Goal: Task Accomplishment & Management: Manage account settings

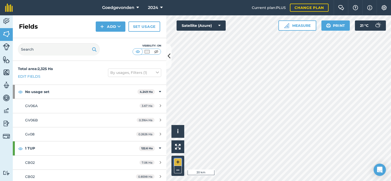
click at [179, 163] on button "+" at bounding box center [178, 162] width 8 height 8
click at [178, 162] on button "+" at bounding box center [178, 162] width 8 height 8
click at [177, 160] on button "+" at bounding box center [178, 162] width 8 height 8
click at [176, 163] on button "+" at bounding box center [178, 162] width 8 height 8
click at [168, 61] on button at bounding box center [168, 57] width 5 height 26
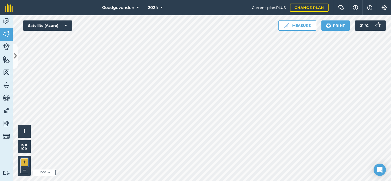
click at [23, 165] on button "+" at bounding box center [24, 162] width 8 height 8
click at [23, 163] on button "+" at bounding box center [24, 162] width 8 height 8
click at [26, 162] on button "+" at bounding box center [24, 162] width 8 height 8
click at [27, 169] on button "–" at bounding box center [24, 169] width 8 height 7
click at [26, 169] on button "–" at bounding box center [24, 169] width 8 height 7
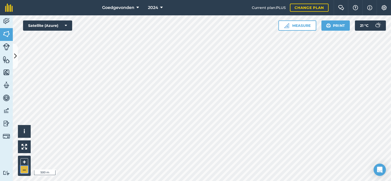
click at [23, 167] on button "–" at bounding box center [24, 169] width 8 height 7
click at [23, 169] on button "–" at bounding box center [24, 169] width 8 height 7
click at [24, 168] on button "–" at bounding box center [24, 169] width 8 height 7
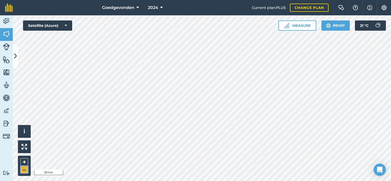
click at [22, 170] on button "–" at bounding box center [24, 169] width 8 height 7
click at [24, 162] on button "+" at bounding box center [24, 162] width 8 height 8
click at [24, 159] on button "+" at bounding box center [24, 162] width 8 height 8
click at [27, 167] on button "–" at bounding box center [24, 169] width 8 height 7
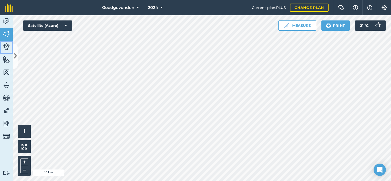
click at [6, 46] on img at bounding box center [6, 46] width 7 height 7
click at [6, 36] on img at bounding box center [6, 34] width 7 height 8
click at [5, 17] on img at bounding box center [6, 21] width 7 height 8
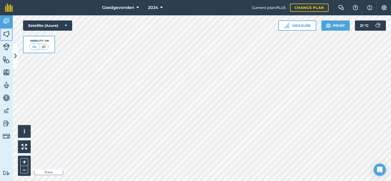
click at [4, 37] on img at bounding box center [6, 34] width 7 height 8
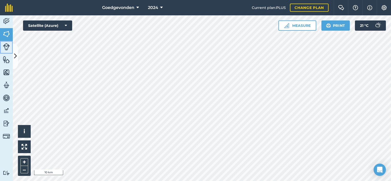
click at [4, 45] on img at bounding box center [6, 46] width 7 height 7
click at [361, 0] on html "Goedgevonden 2024 Current plan : PLUS Change plan Farm Chat Help Info Settings …" at bounding box center [195, 90] width 391 height 181
click at [26, 163] on button "+" at bounding box center [24, 162] width 8 height 8
click at [21, 163] on button "+" at bounding box center [24, 162] width 8 height 8
click at [25, 164] on button "+" at bounding box center [24, 162] width 8 height 8
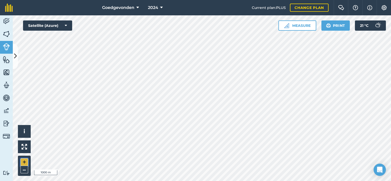
click at [25, 164] on button "+" at bounding box center [24, 162] width 8 height 8
click at [338, 181] on html "Goedgevonden 2024 Current plan : PLUS Change plan Farm Chat Help Info Settings …" at bounding box center [195, 90] width 391 height 181
click at [17, 56] on button at bounding box center [15, 57] width 5 height 26
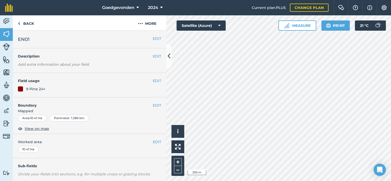
click at [148, 81] on h4 "Field usage" at bounding box center [85, 81] width 135 height 6
click at [154, 81] on button "EDIT" at bounding box center [157, 81] width 8 height 6
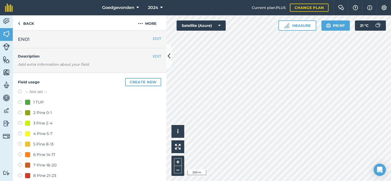
click at [19, 100] on label at bounding box center [21, 102] width 7 height 5
radio input "true"
radio input "false"
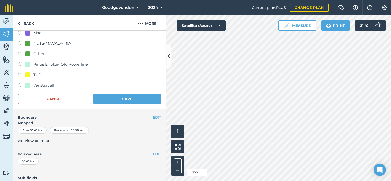
scroll to position [203, 0]
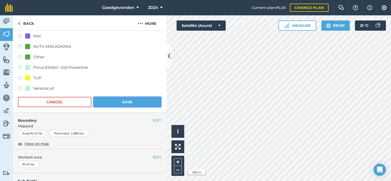
click at [144, 103] on button "Save" at bounding box center [127, 102] width 68 height 10
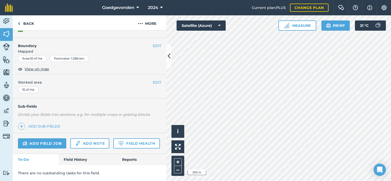
scroll to position [73, 0]
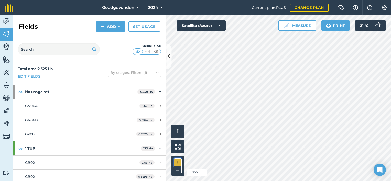
click at [181, 161] on button "+" at bounding box center [178, 162] width 8 height 8
click at [180, 170] on button "–" at bounding box center [178, 169] width 8 height 7
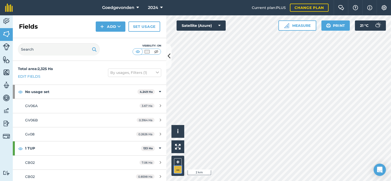
click at [178, 168] on button "–" at bounding box center [178, 169] width 8 height 7
click at [178, 164] on button "+" at bounding box center [178, 162] width 8 height 8
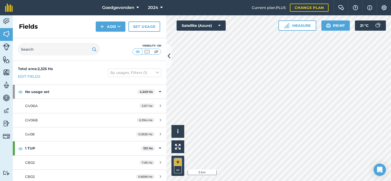
click at [179, 163] on button "+" at bounding box center [178, 162] width 8 height 8
click at [181, 162] on button "+" at bounding box center [178, 162] width 8 height 8
click at [178, 169] on button "–" at bounding box center [178, 169] width 8 height 7
click at [178, 161] on button "+" at bounding box center [178, 162] width 8 height 8
